Goal: Transaction & Acquisition: Book appointment/travel/reservation

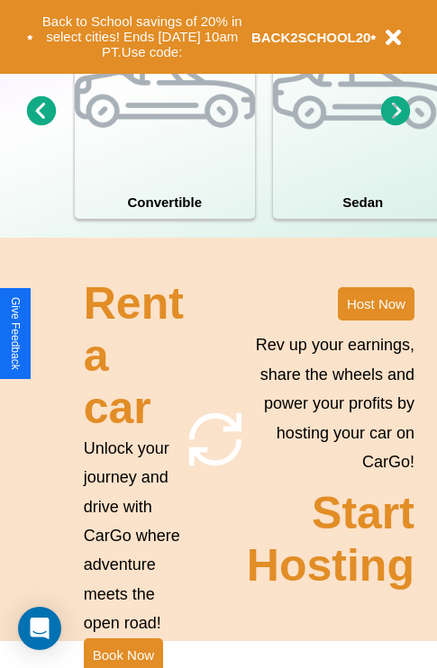
scroll to position [1753, 0]
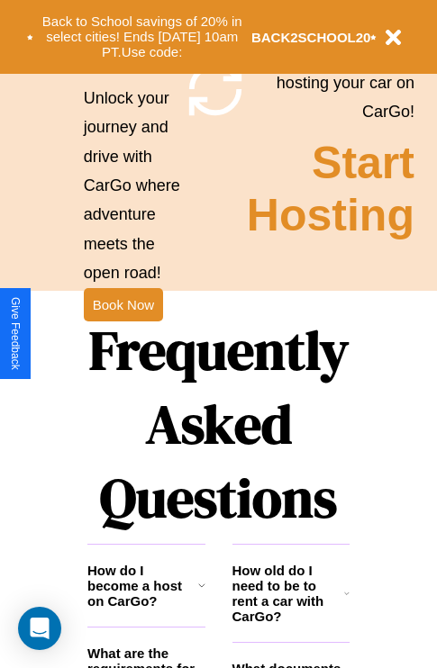
click at [122, 334] on h1 "Frequently Asked Questions" at bounding box center [218, 424] width 262 height 240
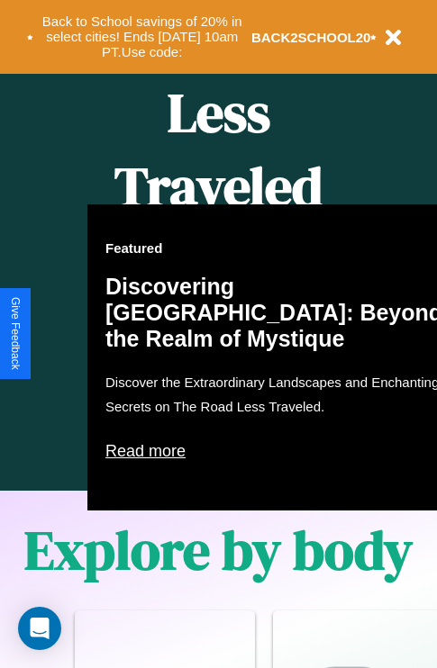
scroll to position [1157, 0]
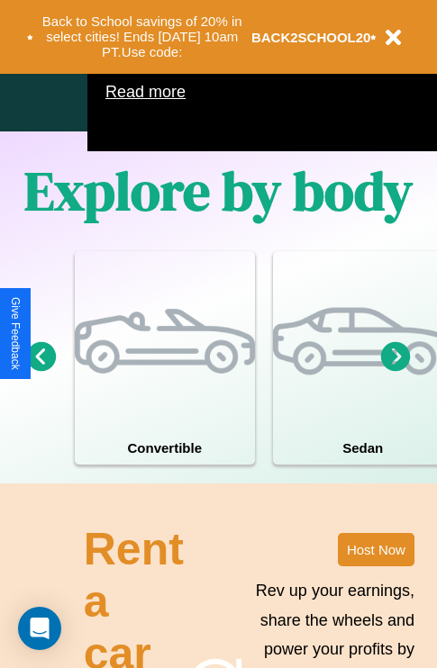
type input "******"
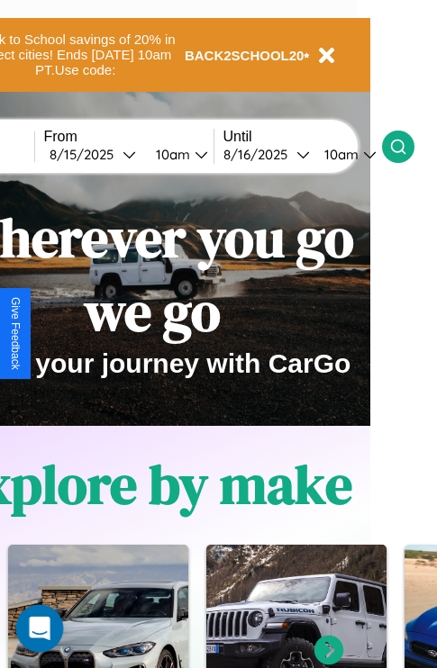
scroll to position [895, 17]
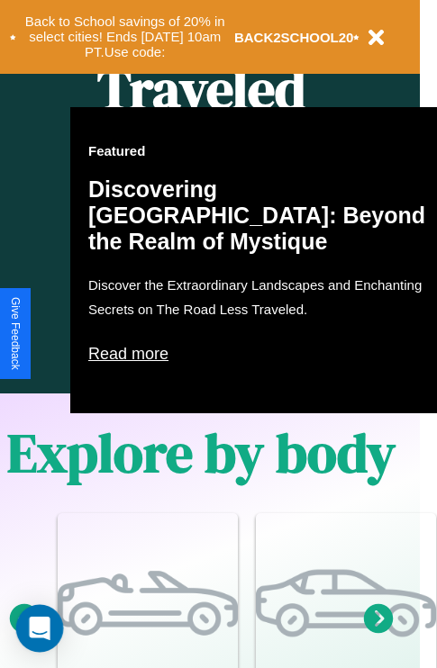
click at [23, 646] on div "Open Intercom Messenger" at bounding box center [40, 629] width 48 height 48
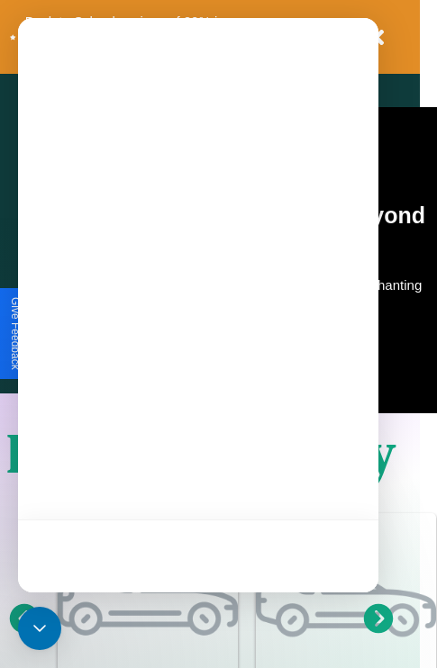
scroll to position [0, 67]
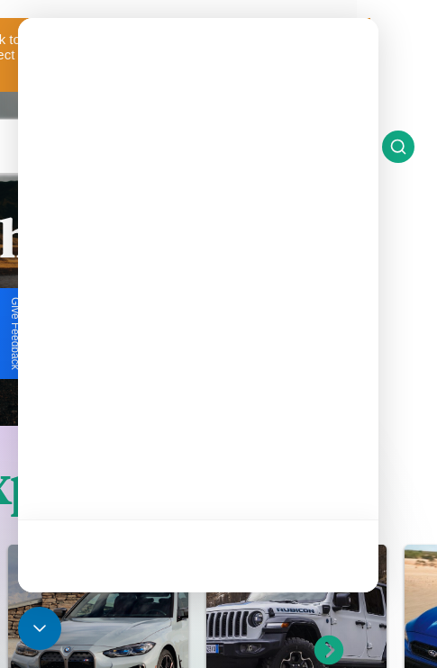
click at [407, 146] on icon at bounding box center [398, 147] width 18 height 18
